Goal: Information Seeking & Learning: Find contact information

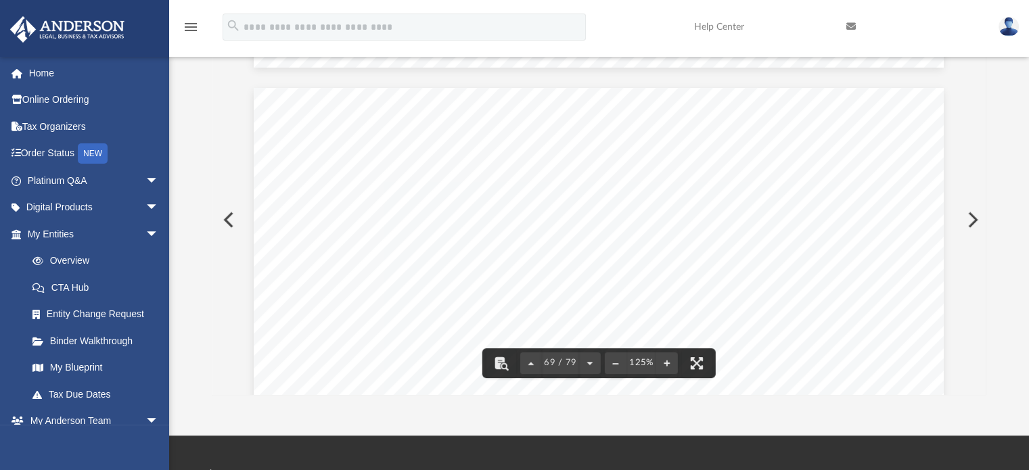
scroll to position [61954, 0]
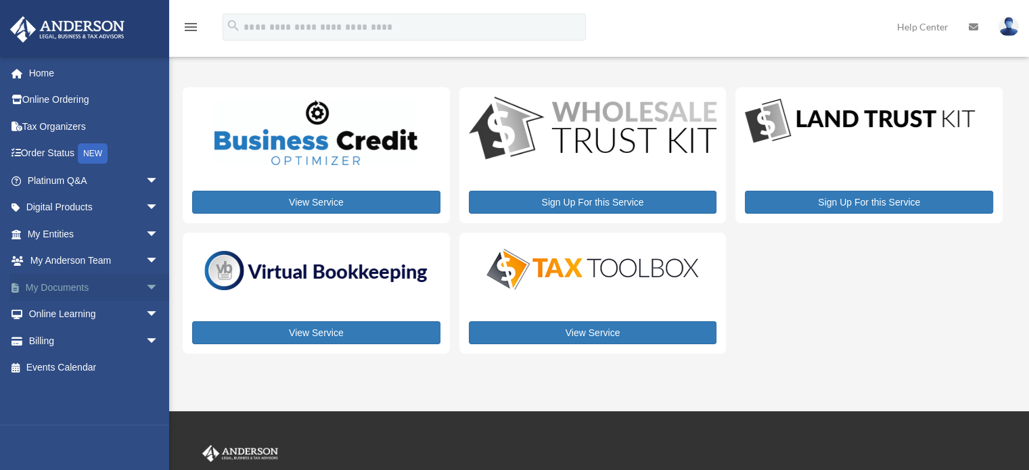
click at [83, 286] on link "My Documents arrow_drop_down" at bounding box center [94, 287] width 170 height 27
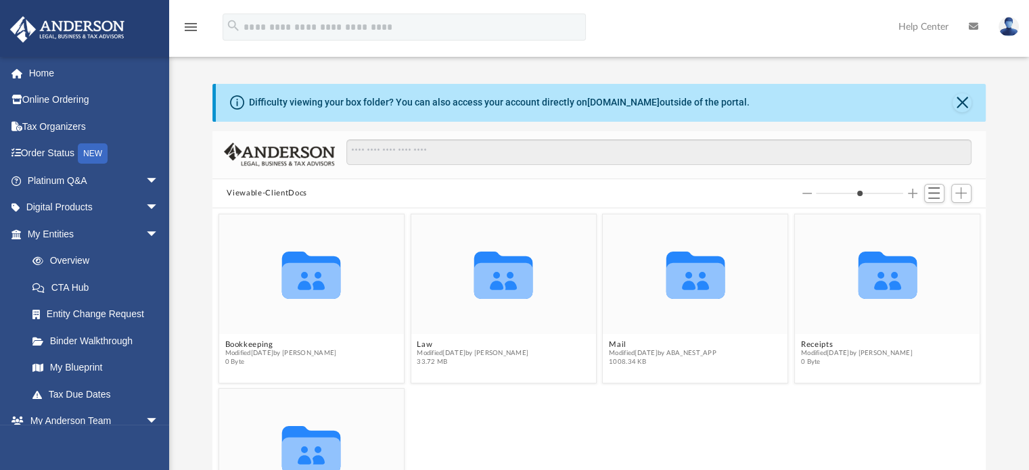
scroll to position [297, 763]
click at [849, 284] on icon "Collaborated Folder" at bounding box center [887, 274] width 111 height 72
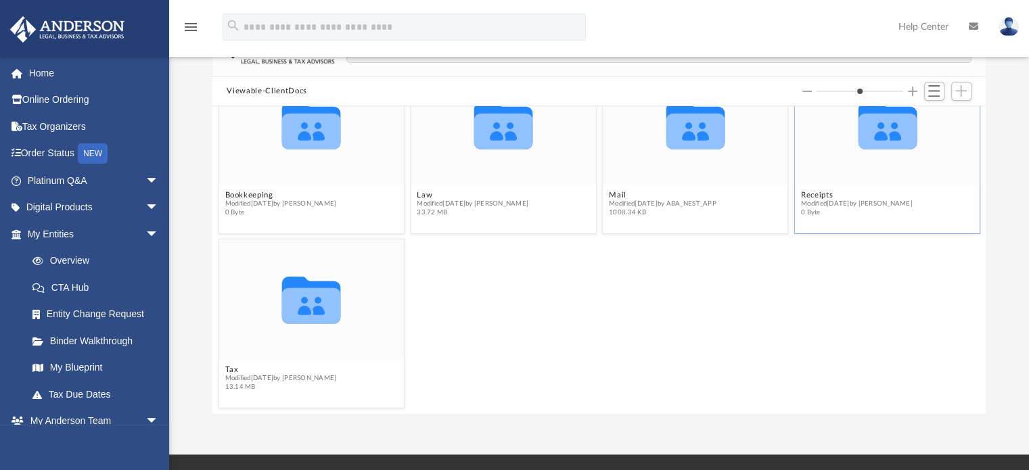
scroll to position [103, 0]
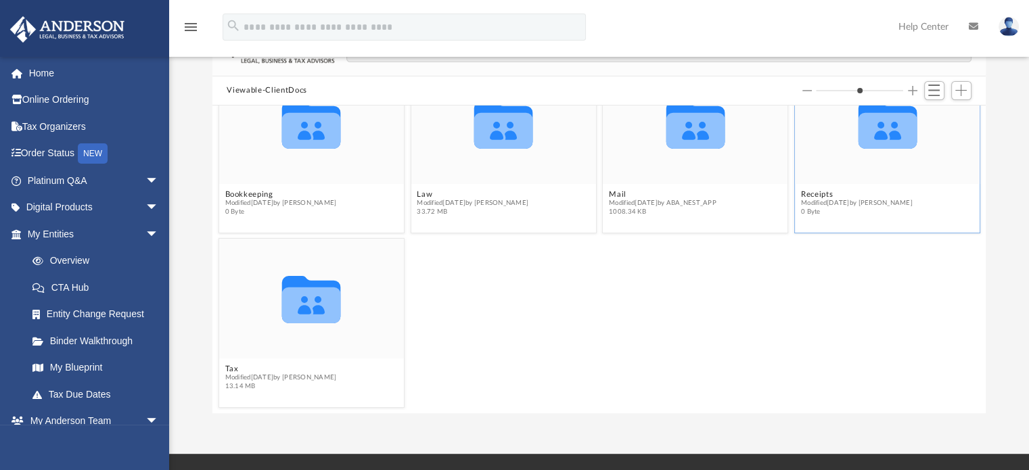
click at [851, 208] on span "0 Byte" at bounding box center [856, 212] width 112 height 9
click at [868, 140] on icon "grid" at bounding box center [887, 131] width 59 height 36
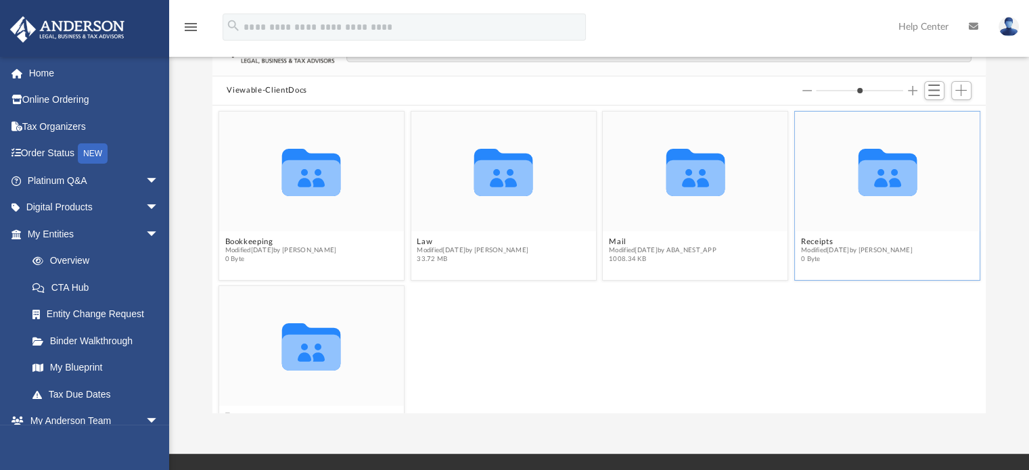
click at [862, 175] on icon "grid" at bounding box center [887, 178] width 59 height 36
click at [512, 191] on icon "grid" at bounding box center [503, 178] width 59 height 36
drag, startPoint x: 512, startPoint y: 191, endPoint x: 495, endPoint y: 206, distance: 22.5
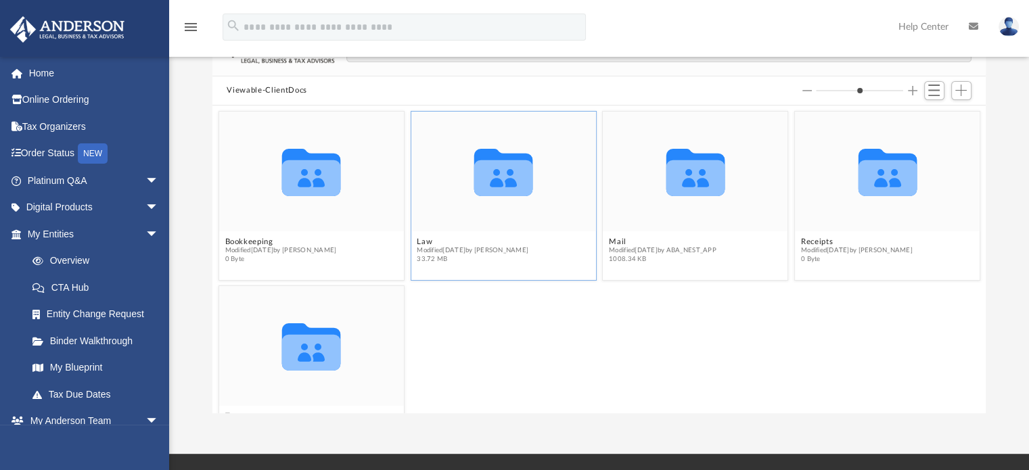
click at [495, 206] on icon "Collaborated Folder" at bounding box center [503, 171] width 111 height 72
click at [490, 187] on icon "grid" at bounding box center [503, 178] width 59 height 36
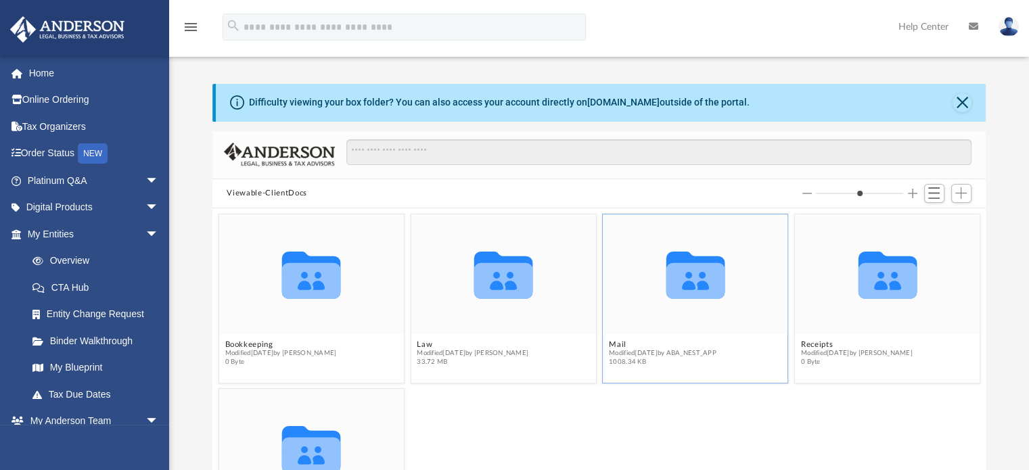
click at [675, 282] on icon "grid" at bounding box center [695, 281] width 59 height 36
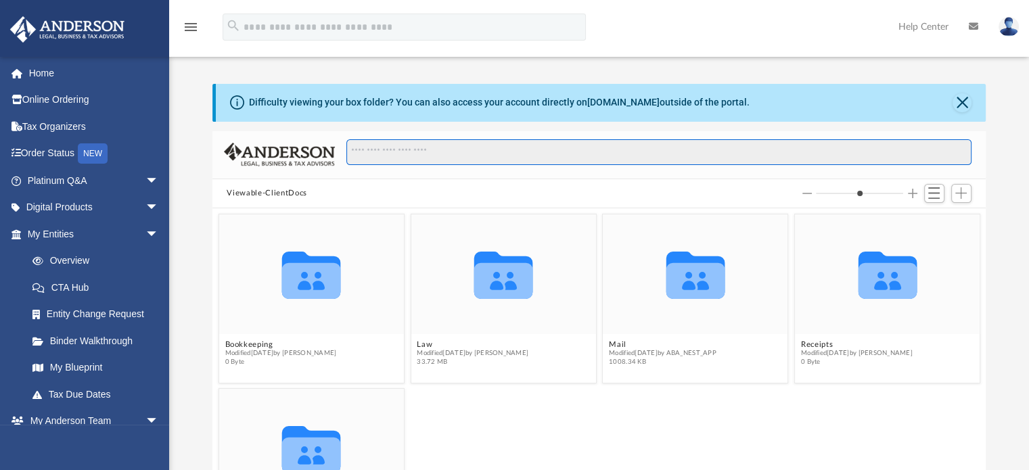
click at [685, 151] on input "Search files and folders" at bounding box center [658, 152] width 625 height 26
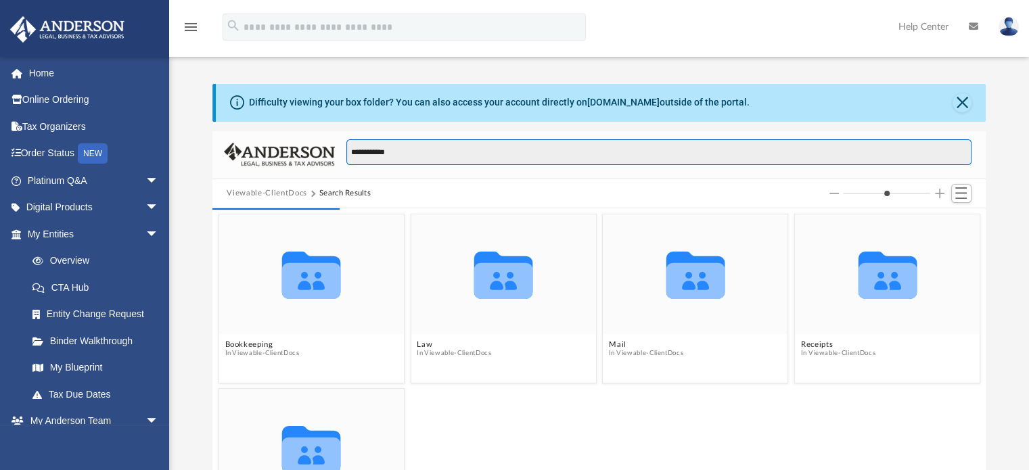
type input "**********"
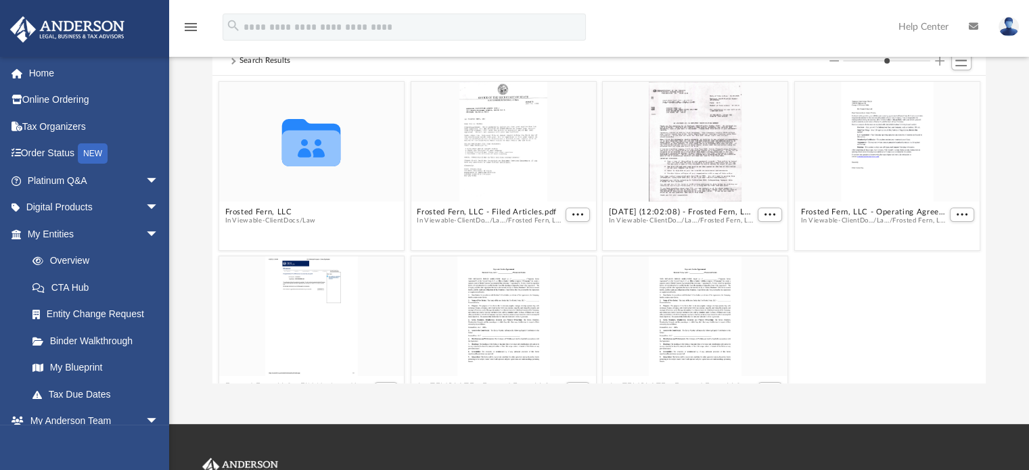
scroll to position [135, 0]
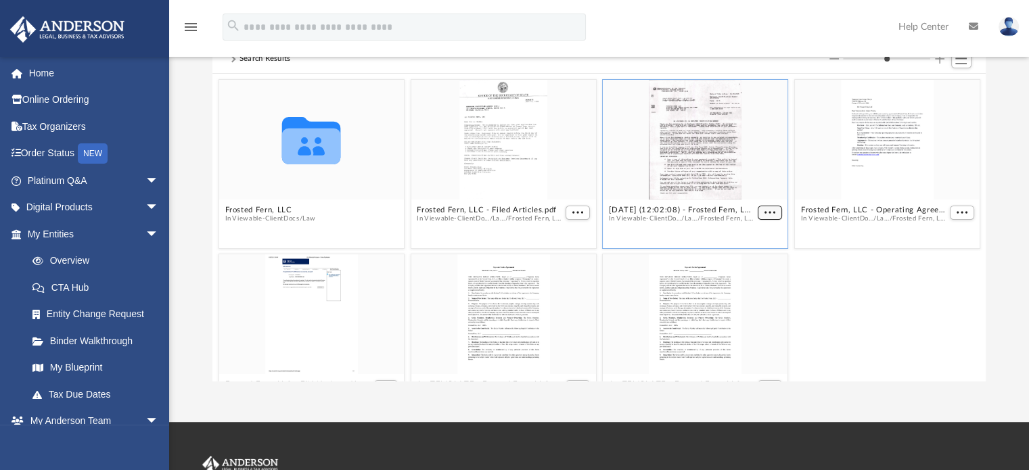
click at [771, 216] on button "More options" at bounding box center [770, 213] width 24 height 14
click at [749, 237] on li "Preview" at bounding box center [746, 236] width 39 height 14
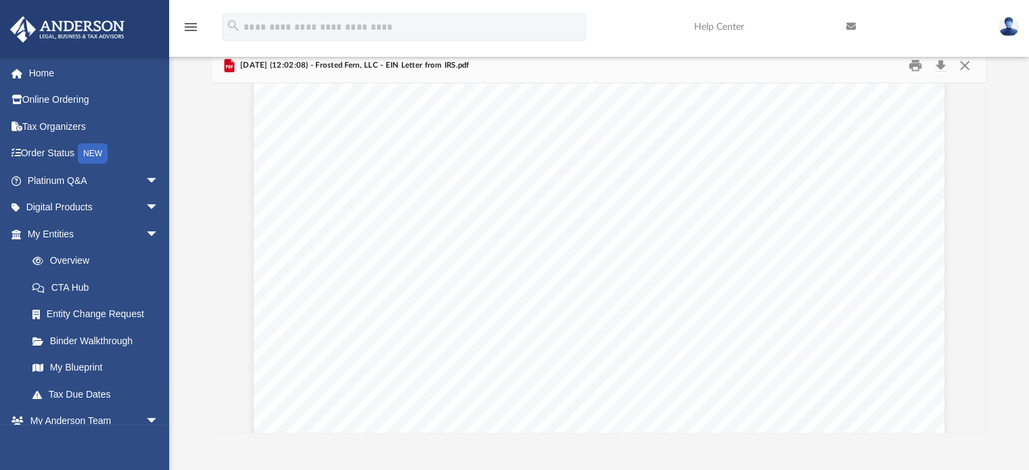
scroll to position [0, 0]
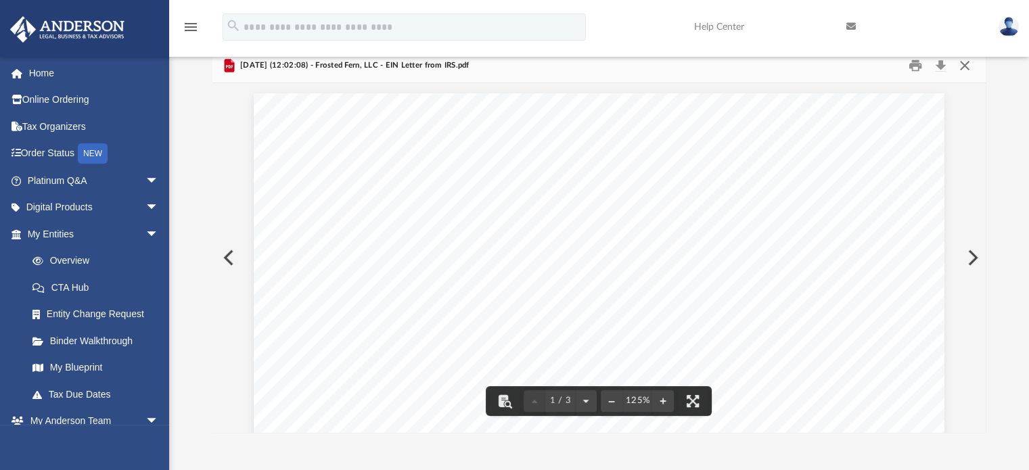
click at [965, 66] on button "Close" at bounding box center [965, 65] width 24 height 21
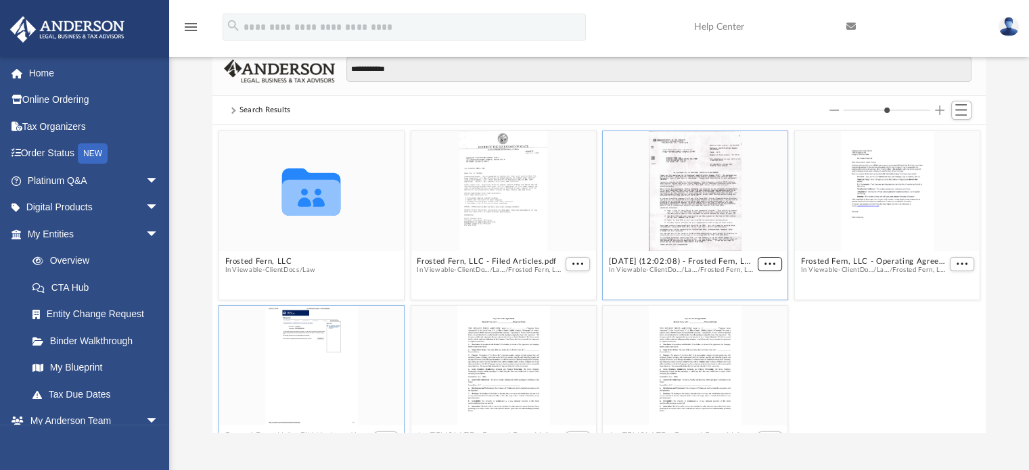
scroll to position [47, 0]
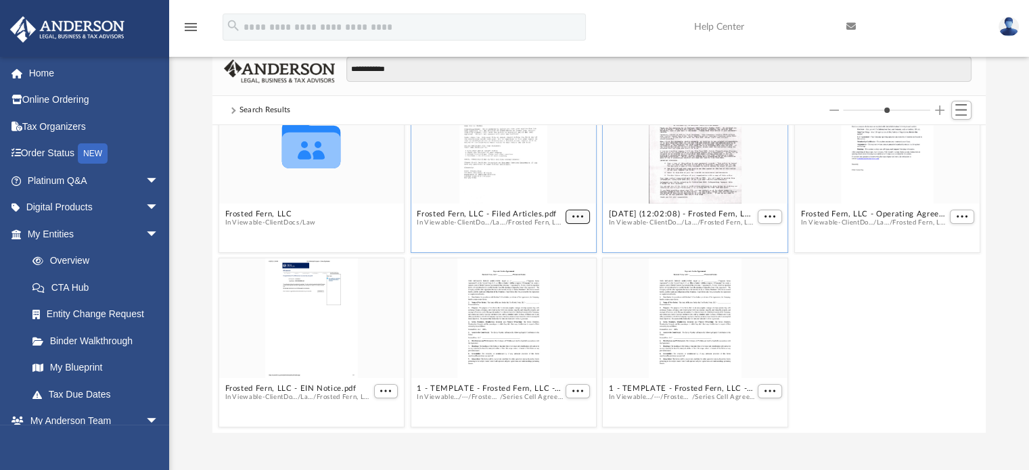
click at [574, 213] on span "More options" at bounding box center [577, 216] width 11 height 7
click at [553, 238] on li "Preview" at bounding box center [556, 240] width 39 height 14
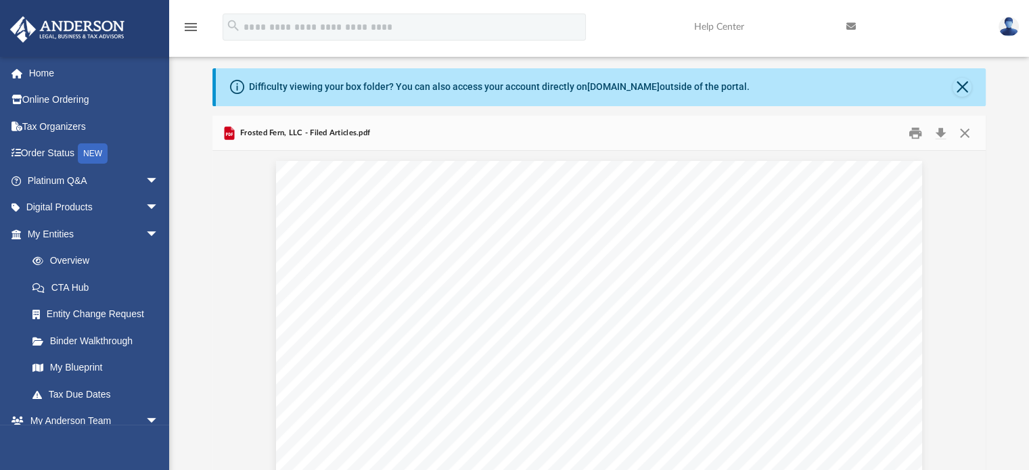
scroll to position [14, 0]
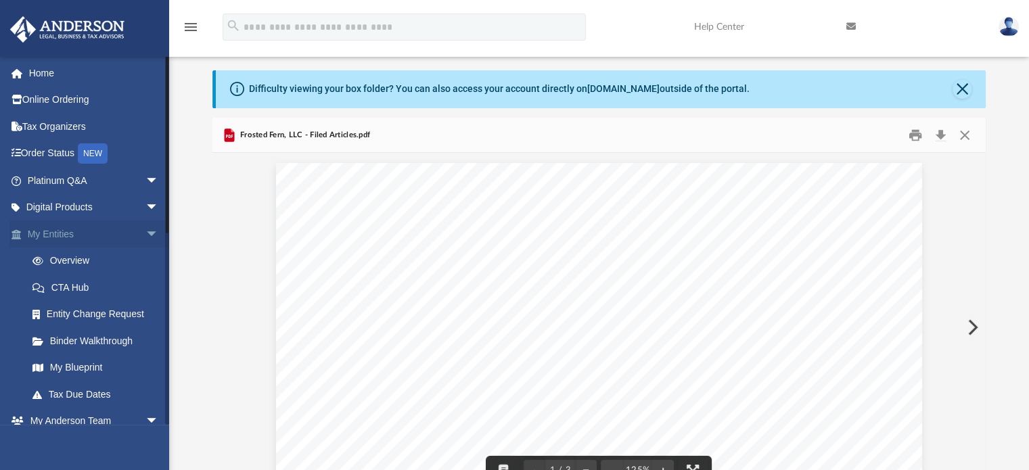
click at [108, 234] on link "My Entities arrow_drop_down" at bounding box center [94, 234] width 170 height 27
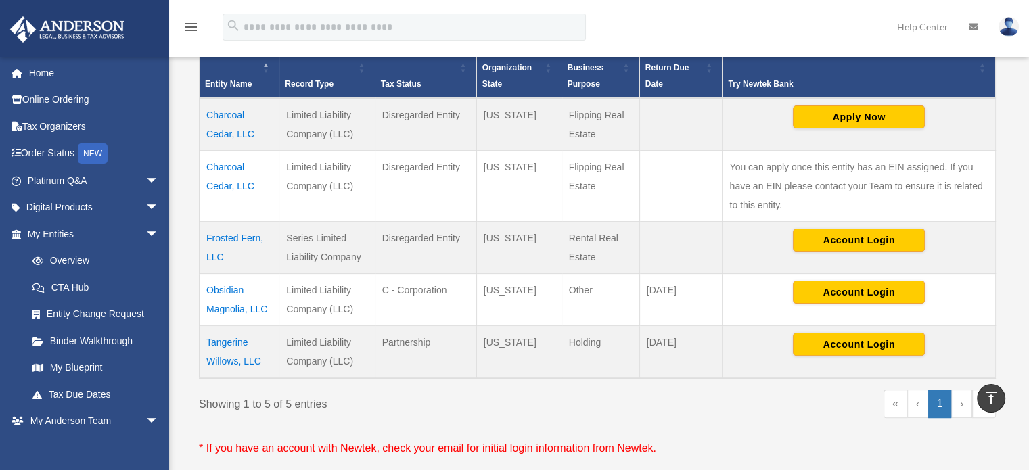
scroll to position [303, 0]
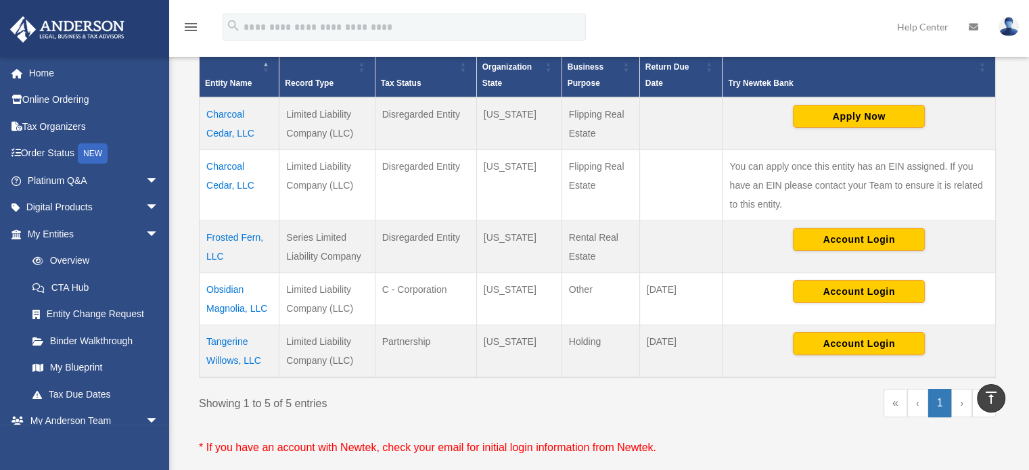
click at [229, 233] on td "Frosted Fern, LLC" at bounding box center [240, 247] width 80 height 52
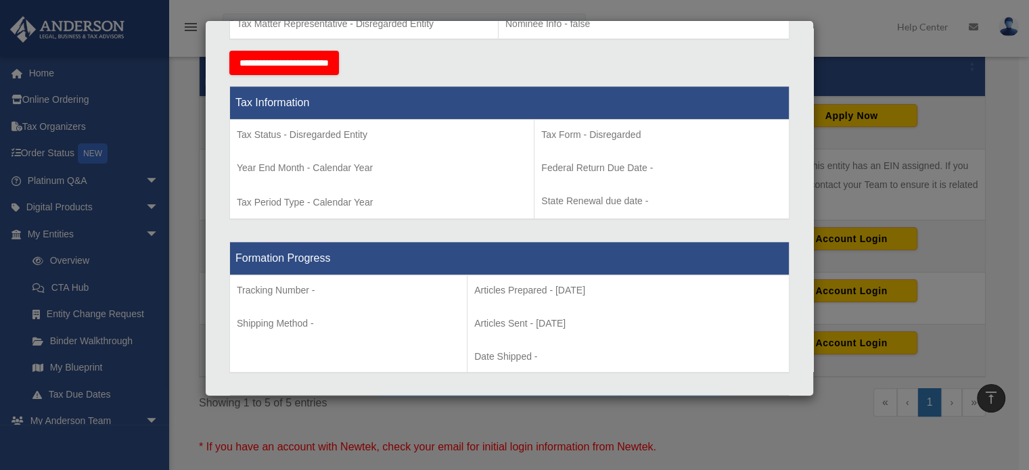
scroll to position [510, 0]
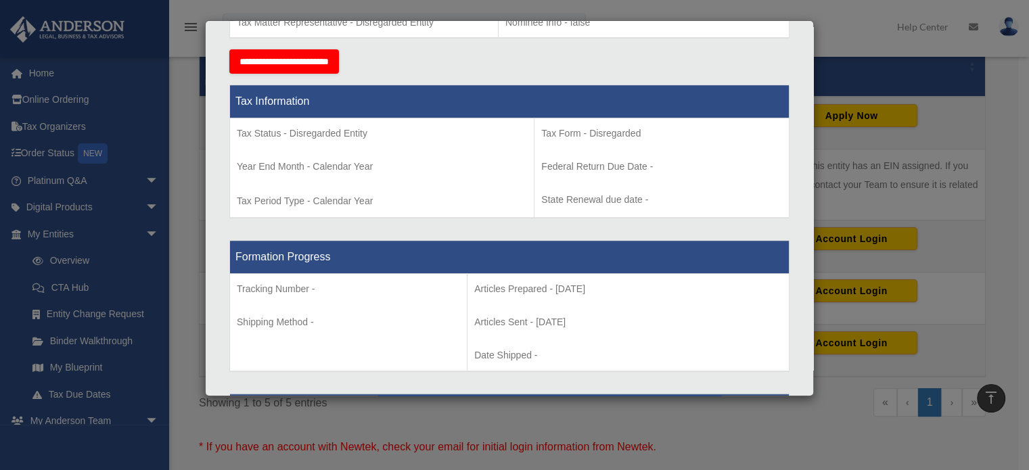
click at [485, 235] on div "Formation Progress Tracking Number - Shipping Method - Articles Prepared - 2025…" at bounding box center [509, 306] width 560 height 154
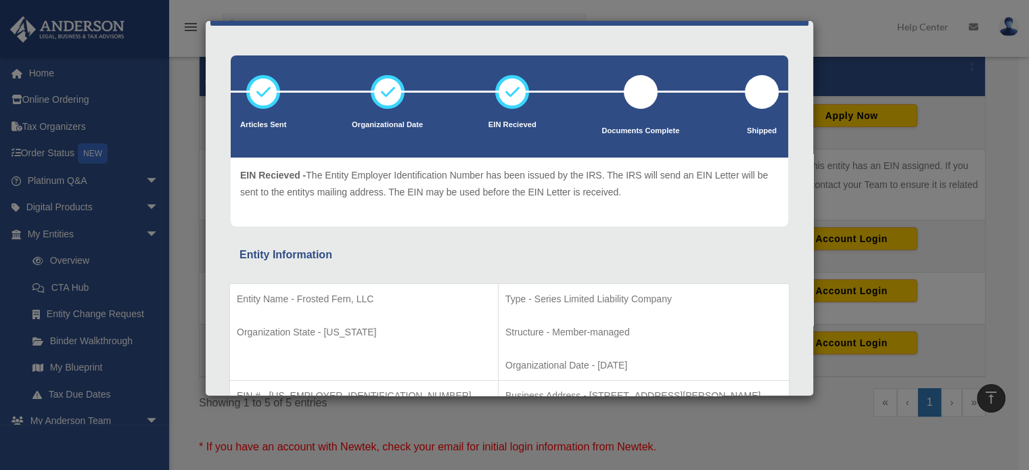
scroll to position [0, 0]
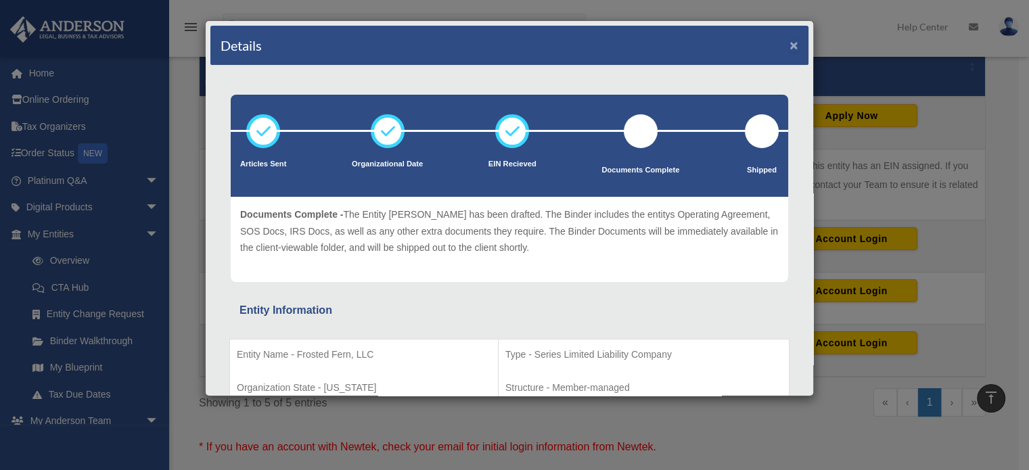
click at [790, 40] on button "×" at bounding box center [794, 45] width 9 height 14
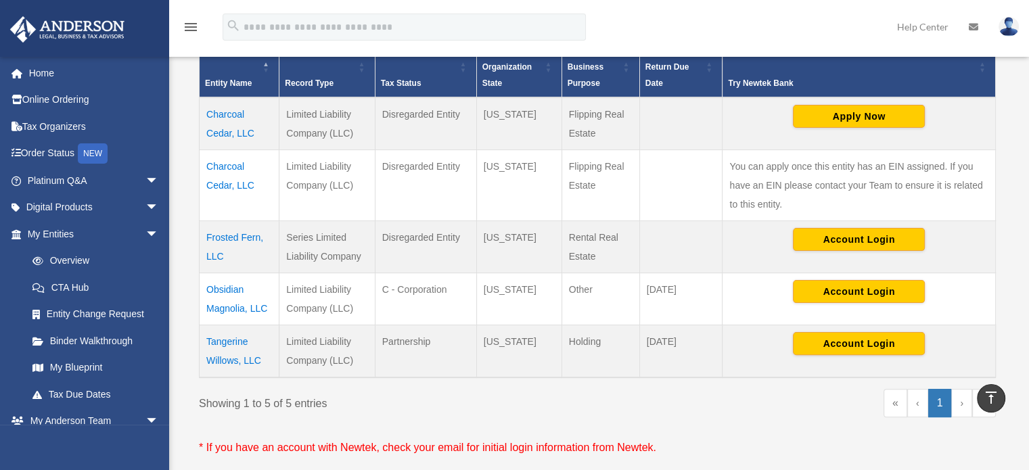
click at [222, 341] on td "Tangerine Willows, LLC" at bounding box center [240, 351] width 80 height 53
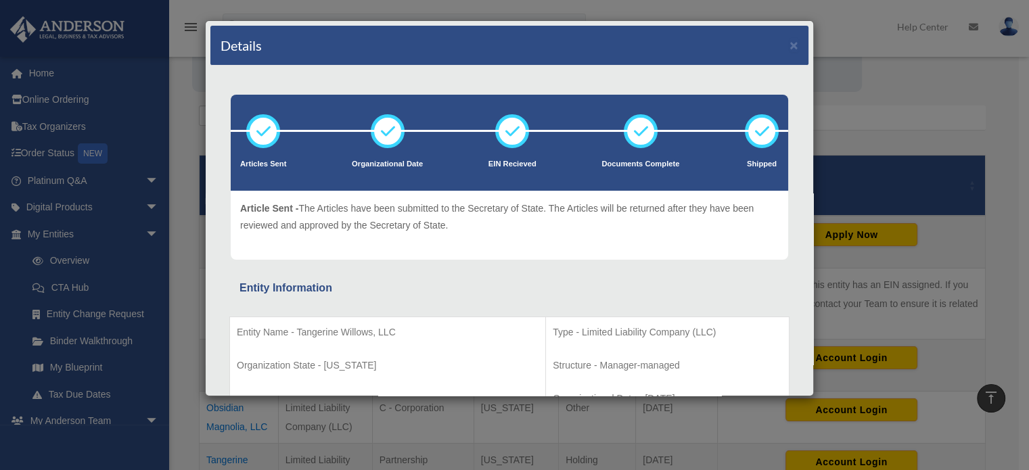
scroll to position [184, 0]
click at [189, 106] on div "Details × Articles Sent Organizational Date" at bounding box center [514, 235] width 1029 height 470
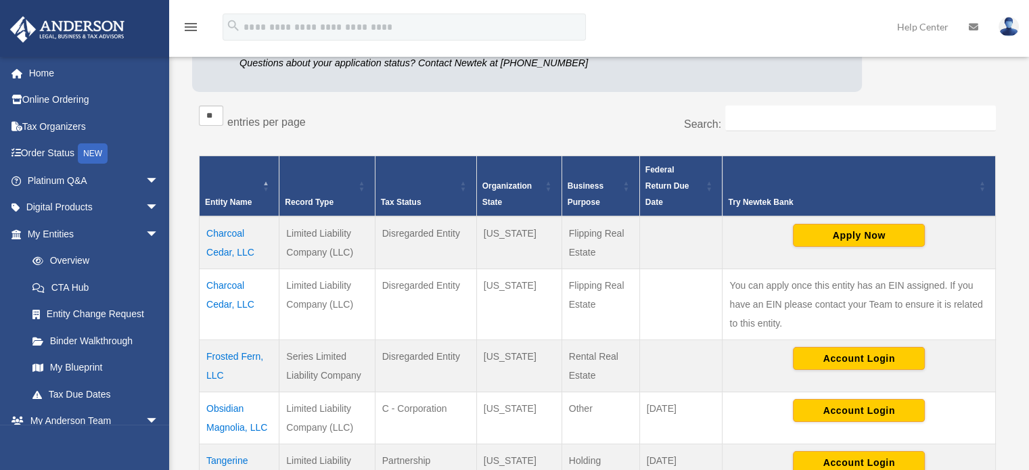
click at [360, 119] on div "** ** ** *** entries per page" at bounding box center [393, 123] width 388 height 34
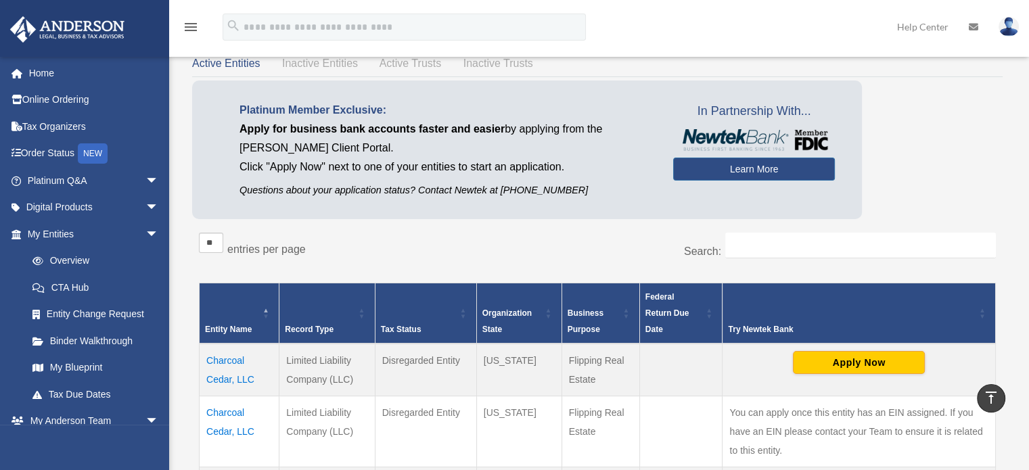
scroll to position [0, 0]
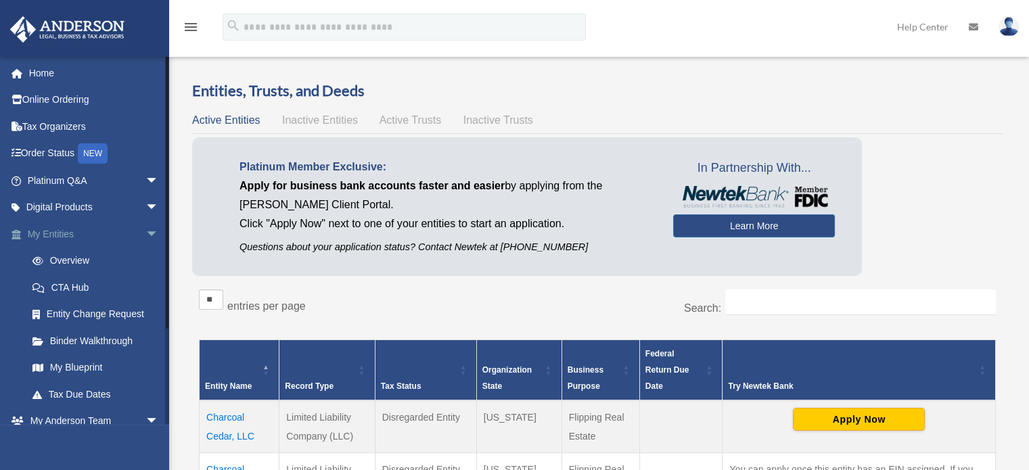
click at [95, 232] on link "My Entities arrow_drop_down" at bounding box center [94, 234] width 170 height 27
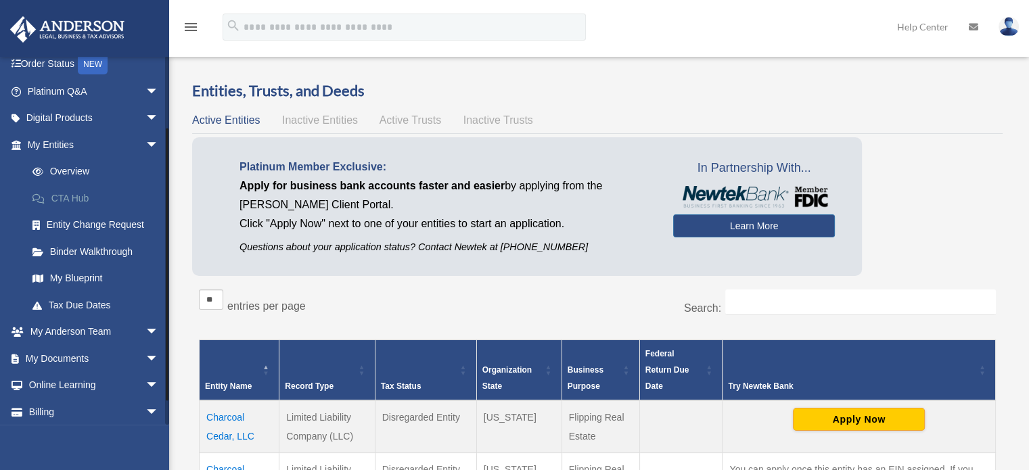
scroll to position [119, 0]
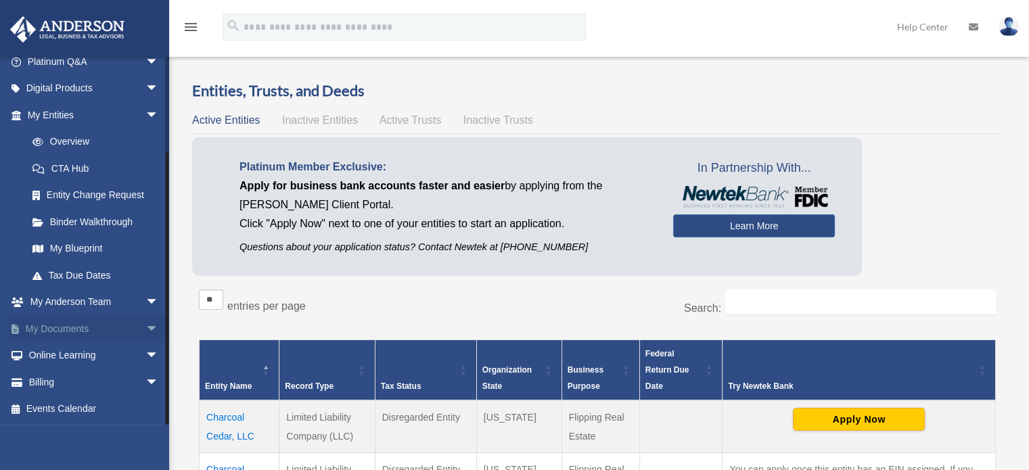
click at [81, 327] on link "My Documents arrow_drop_down" at bounding box center [94, 328] width 170 height 27
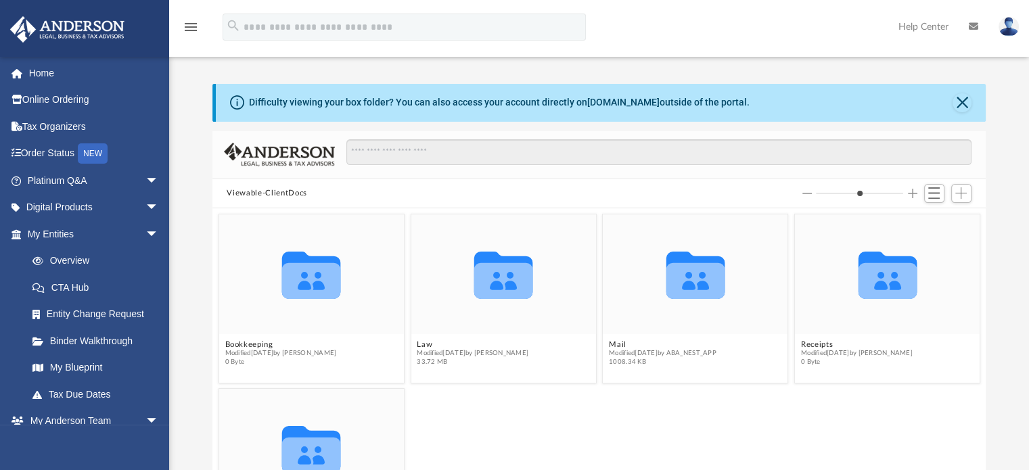
scroll to position [297, 763]
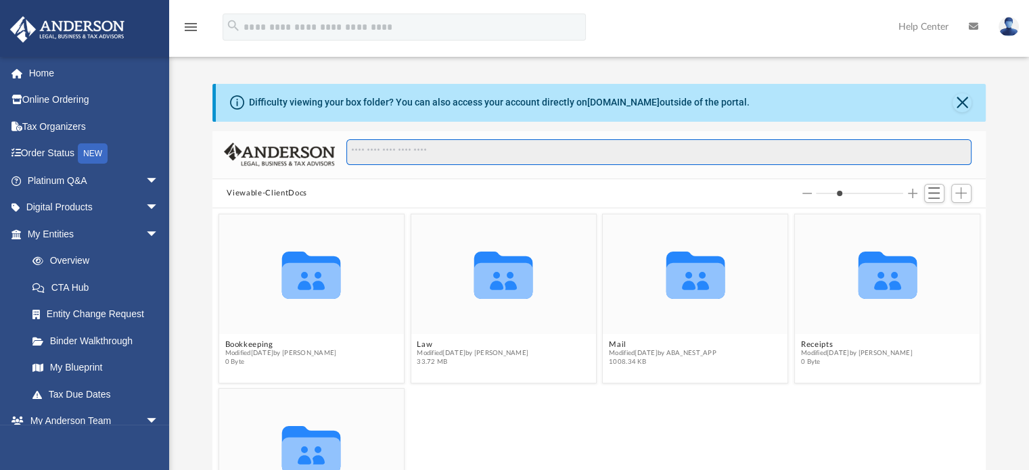
click at [428, 152] on input "Search files and folders" at bounding box center [658, 152] width 625 height 26
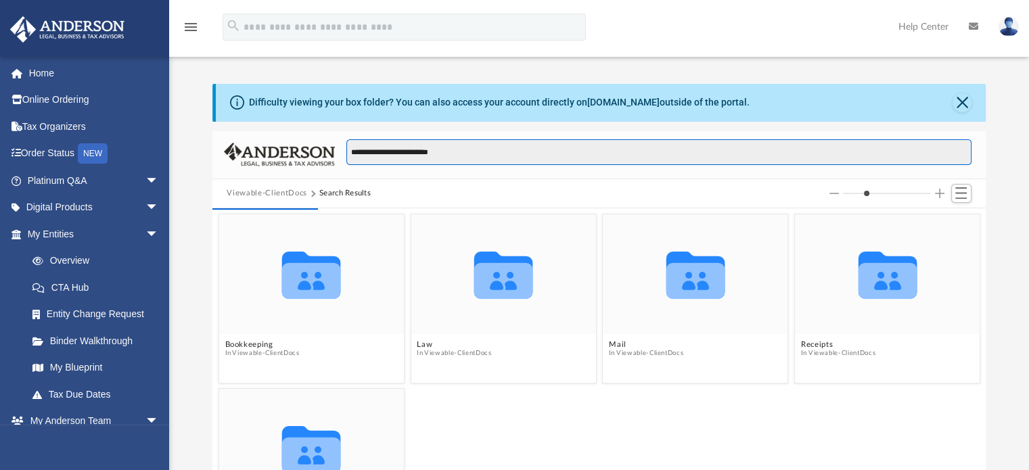
type input "**********"
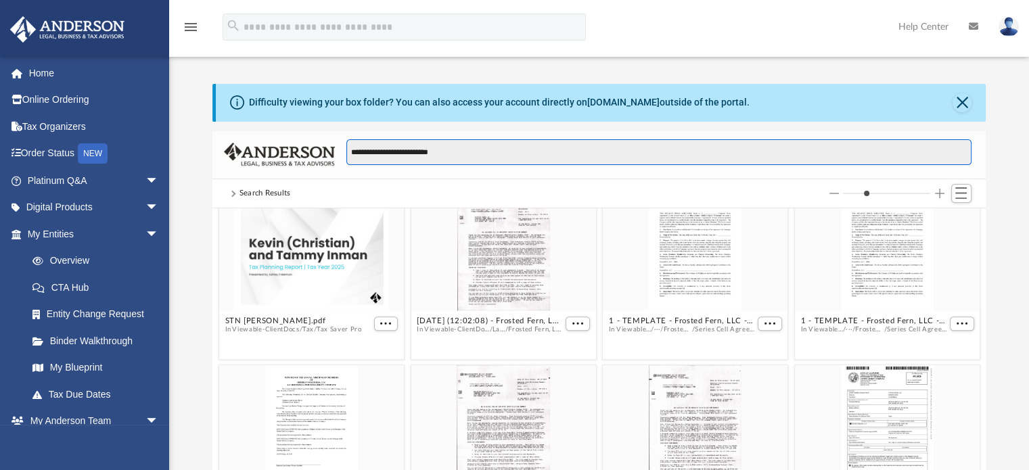
scroll to position [1073, 0]
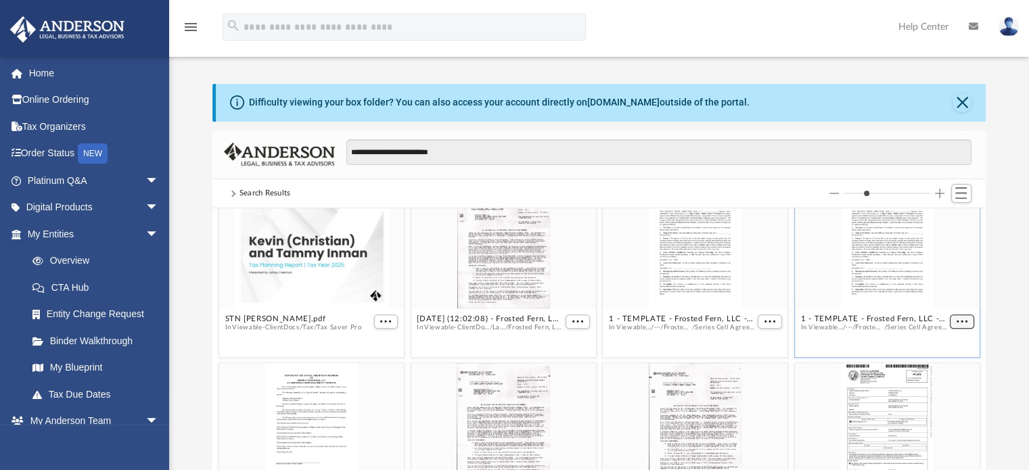
click at [953, 321] on figure "1 - TEMPLATE - Frosted Fern, LLC - _______________, Protected Series.pdf In Vie…" at bounding box center [887, 268] width 185 height 158
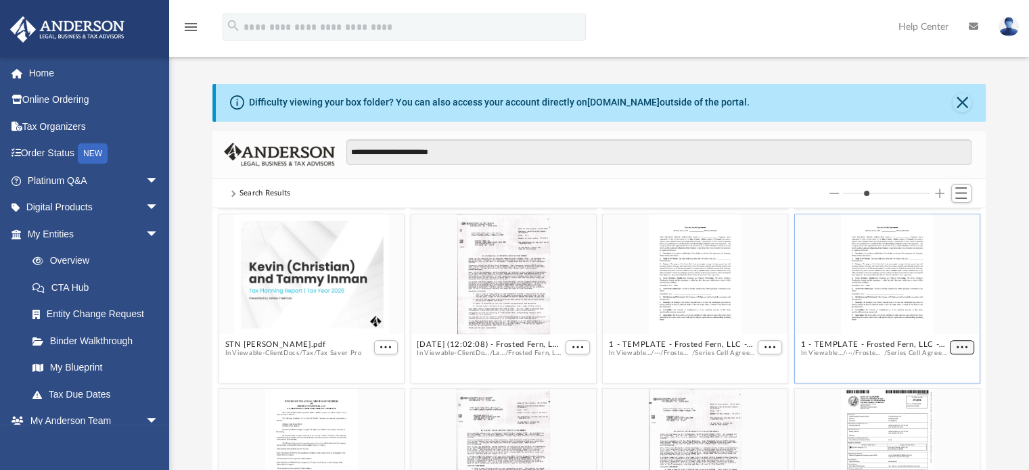
click at [956, 344] on span "More options" at bounding box center [961, 347] width 11 height 7
click at [941, 372] on li "Preview" at bounding box center [935, 371] width 39 height 14
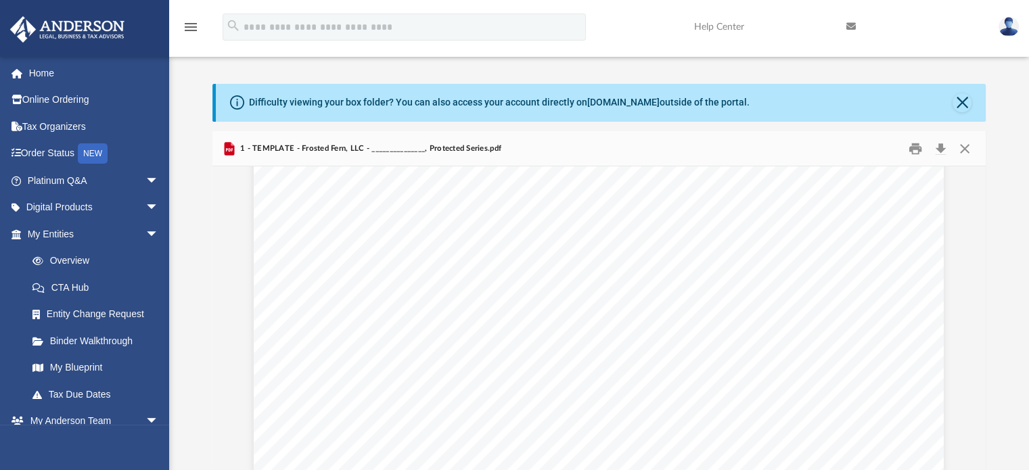
scroll to position [206, 0]
click at [966, 103] on button "Close" at bounding box center [962, 102] width 19 height 19
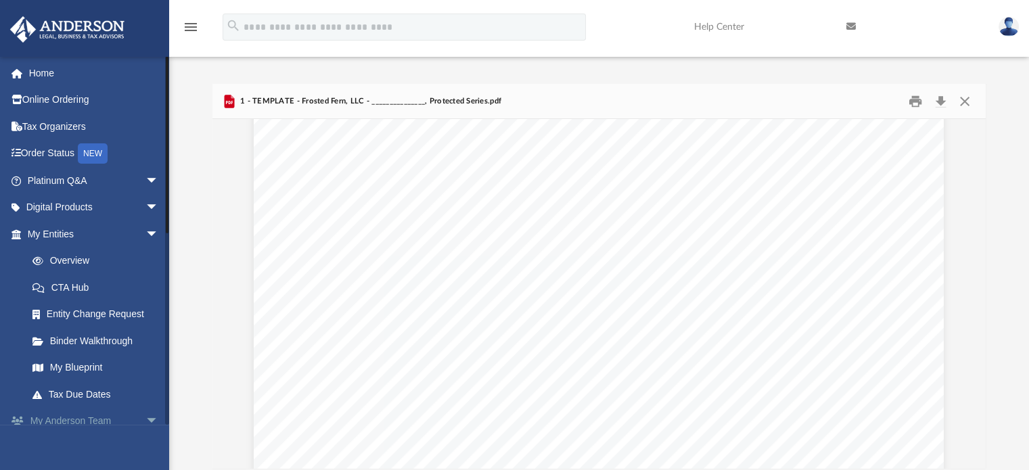
click at [100, 420] on link "My [PERSON_NAME] Team arrow_drop_down" at bounding box center [94, 421] width 170 height 27
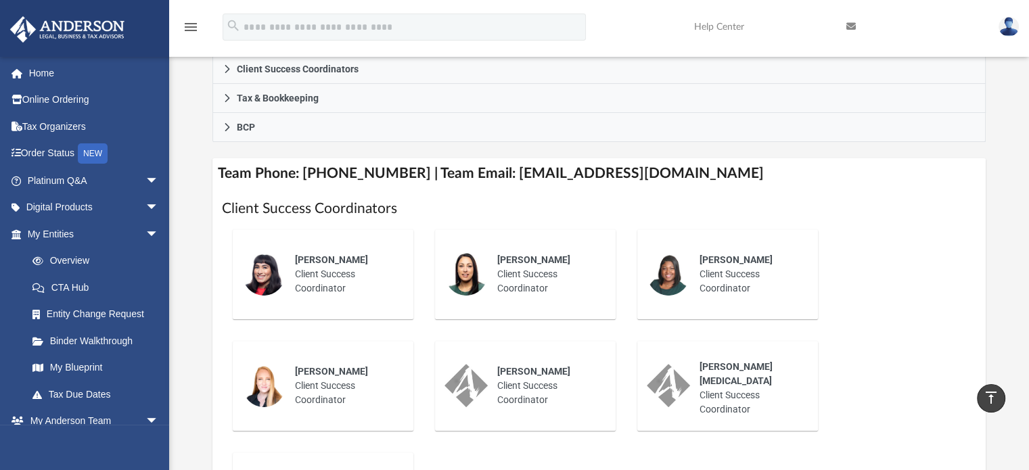
scroll to position [432, 0]
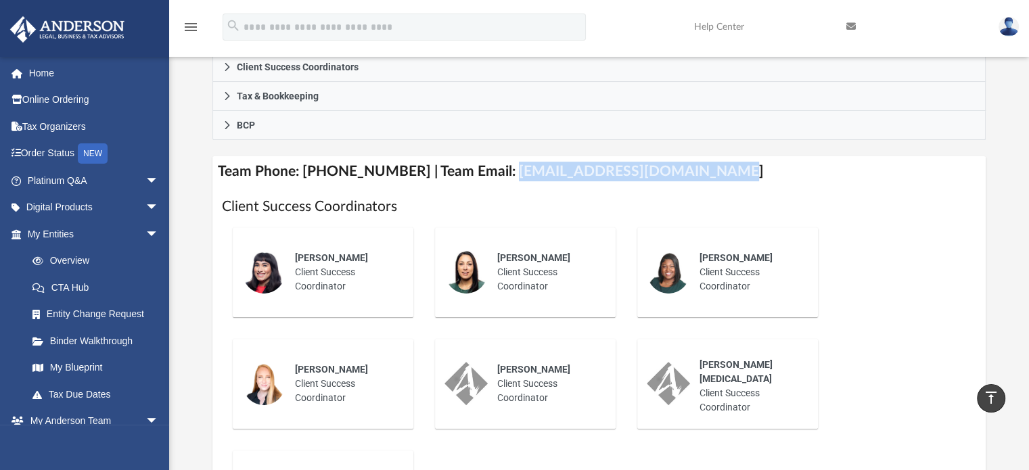
drag, startPoint x: 491, startPoint y: 173, endPoint x: 696, endPoint y: 173, distance: 204.3
click at [696, 173] on h4 "Team Phone: [PHONE_NUMBER] | Team Email: [EMAIL_ADDRESS][DOMAIN_NAME]" at bounding box center [599, 171] width 774 height 30
copy h4 "[EMAIL_ADDRESS][DOMAIN_NAME]"
